Goal: Task Accomplishment & Management: Manage account settings

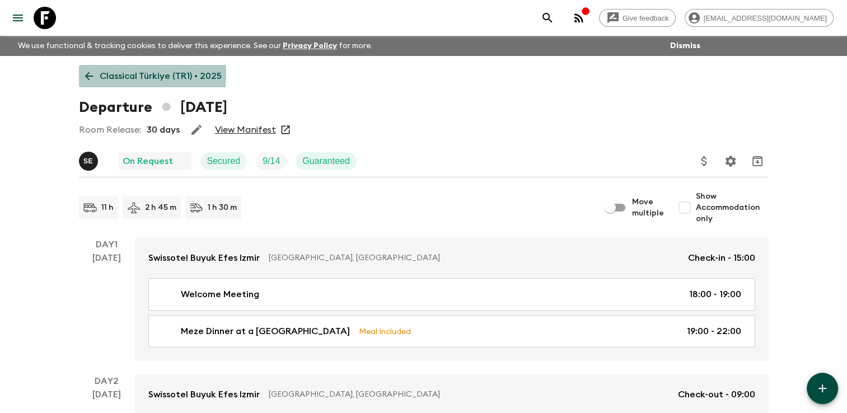
click at [84, 73] on icon at bounding box center [89, 76] width 12 height 12
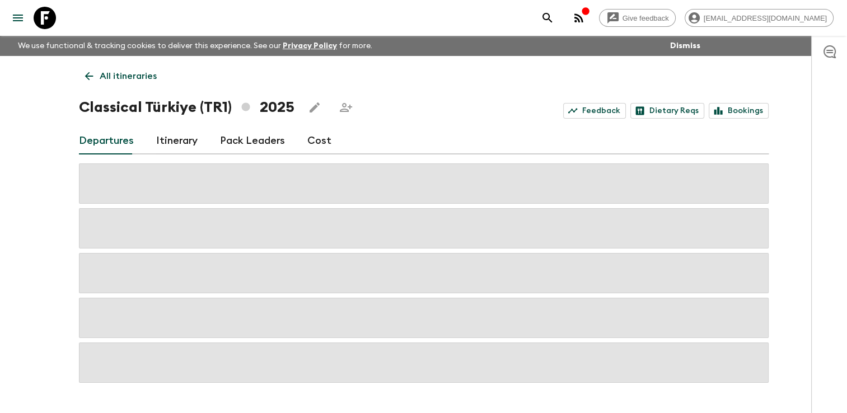
click at [84, 73] on icon at bounding box center [89, 76] width 12 height 12
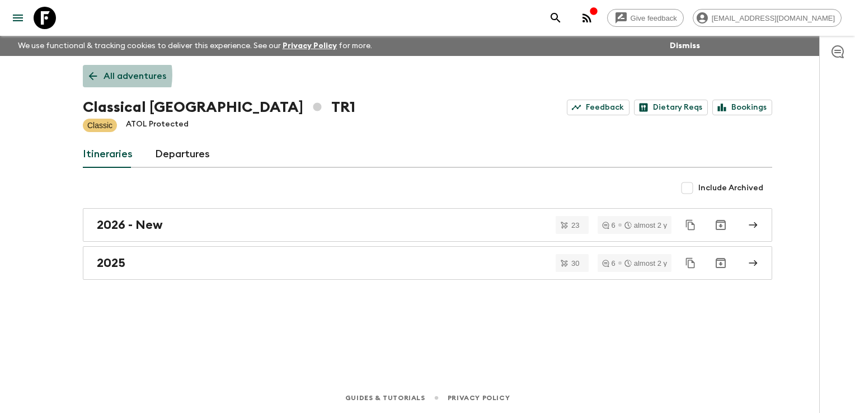
click at [95, 75] on icon at bounding box center [93, 76] width 12 height 12
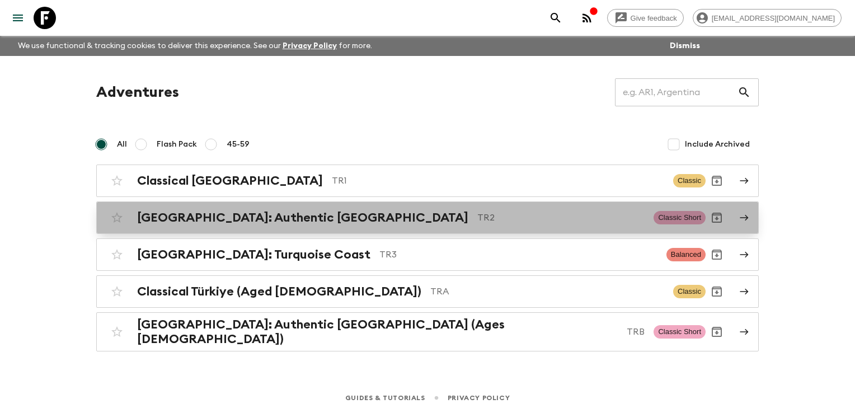
click at [175, 216] on h2 "[GEOGRAPHIC_DATA]: Authentic [GEOGRAPHIC_DATA]" at bounding box center [302, 217] width 331 height 15
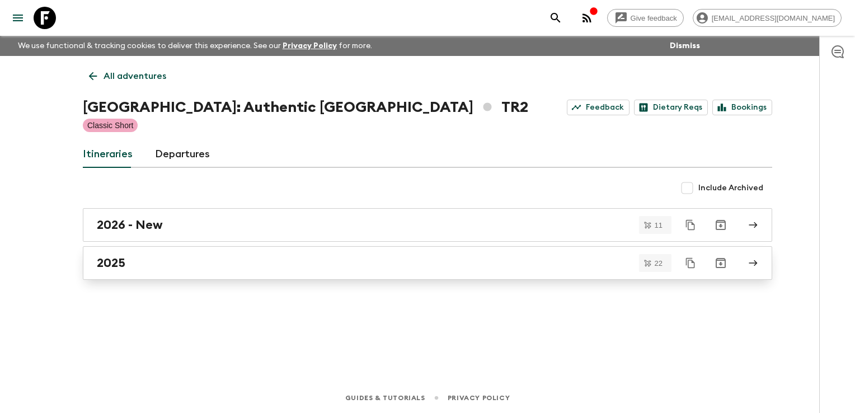
click at [141, 264] on div "2025" at bounding box center [417, 263] width 640 height 15
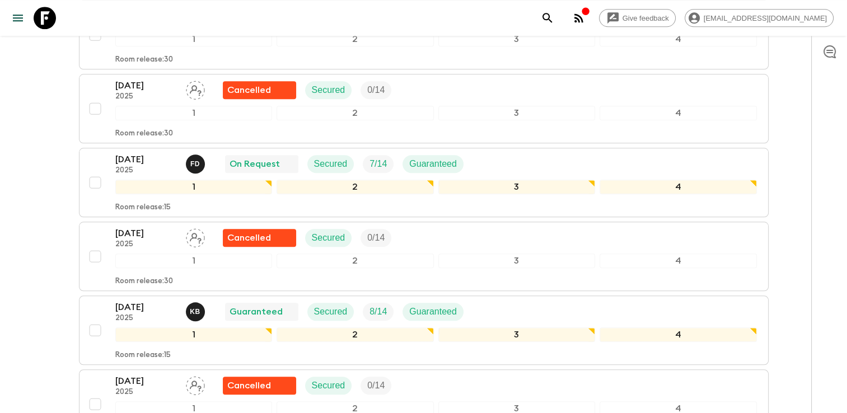
scroll to position [1176, 0]
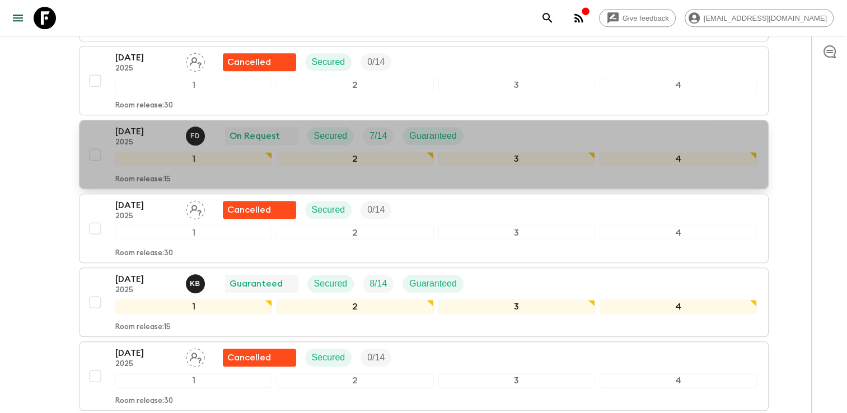
click at [506, 125] on div "[DATE] 2025 F D On Request Secured 7 / 14 Guaranteed" at bounding box center [436, 136] width 642 height 22
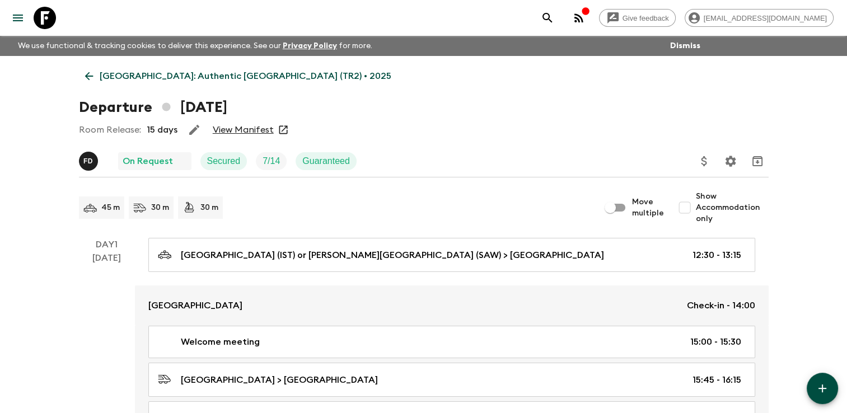
click at [247, 129] on link "View Manifest" at bounding box center [243, 129] width 61 height 11
